Goal: Communication & Community: Ask a question

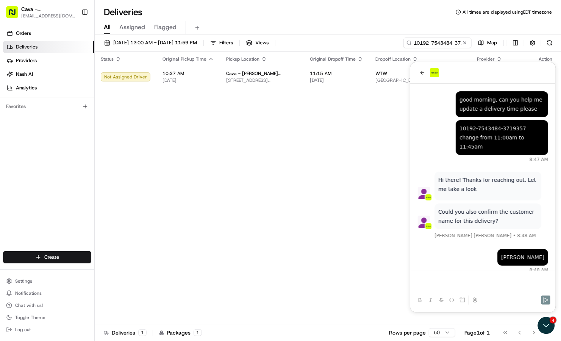
scroll to position [402, 0]
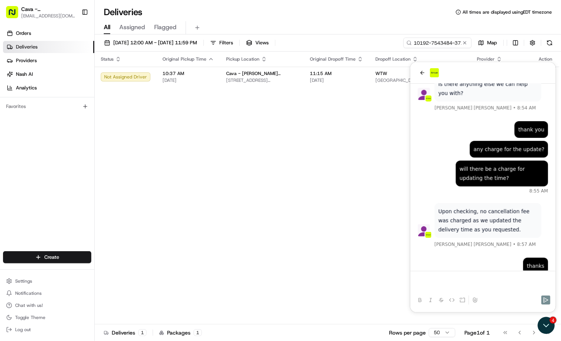
click at [416, 73] on div at bounding box center [482, 73] width 145 height 22
click at [424, 69] on button "back" at bounding box center [421, 72] width 9 height 9
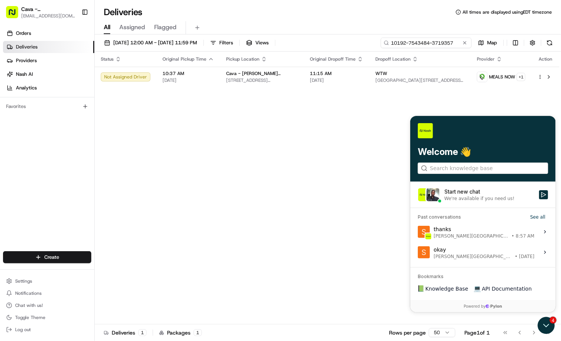
click at [422, 47] on input "10192-7543484-3719357" at bounding box center [425, 42] width 91 height 11
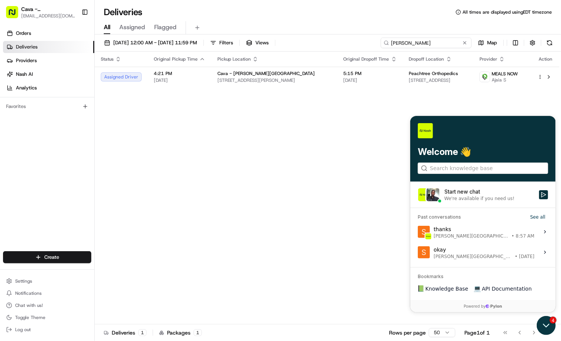
type input "[PERSON_NAME]"
click at [541, 324] on icon "Open customer support" at bounding box center [545, 324] width 19 height 19
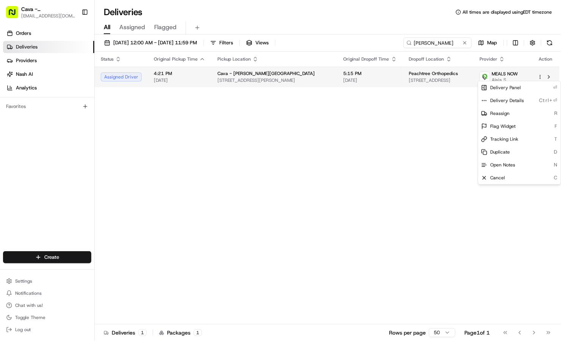
click at [540, 77] on html "Cava - [PERSON_NAME][GEOGRAPHIC_DATA] [EMAIL_ADDRESS][DOMAIN_NAME] Toggle Sideb…" at bounding box center [280, 170] width 561 height 341
click at [501, 176] on span "Cancel" at bounding box center [497, 177] width 15 height 6
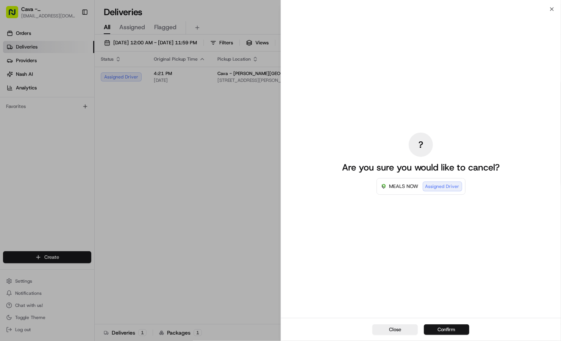
click at [455, 325] on button "Confirm" at bounding box center [446, 329] width 45 height 11
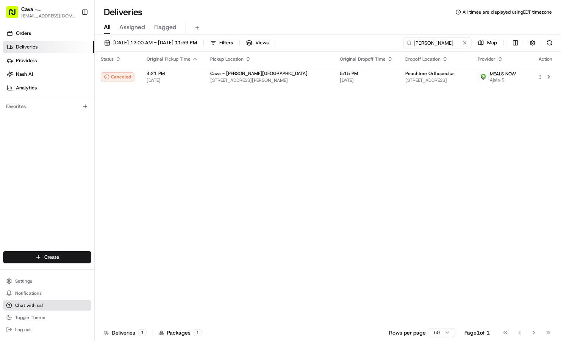
click at [44, 304] on button "Chat with us!" at bounding box center [47, 305] width 88 height 11
click at [72, 309] on button "Chat with us!" at bounding box center [47, 305] width 88 height 11
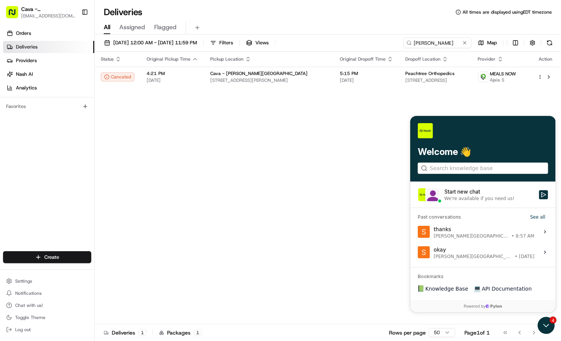
click at [481, 199] on div "We're available if you need us!" at bounding box center [479, 198] width 70 height 6
click at [538, 199] on button "Start new chat We're available if you need us!" at bounding box center [542, 194] width 9 height 9
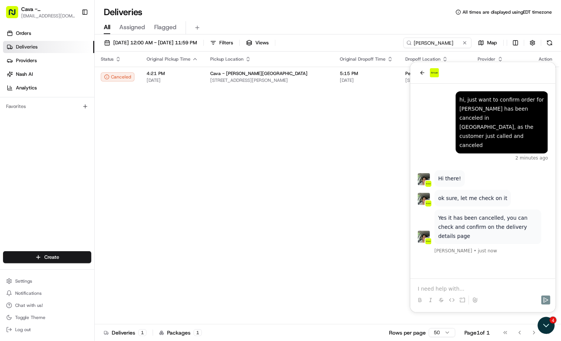
click at [481, 288] on p at bounding box center [482, 288] width 130 height 8
